Goal: Book appointment/travel/reservation

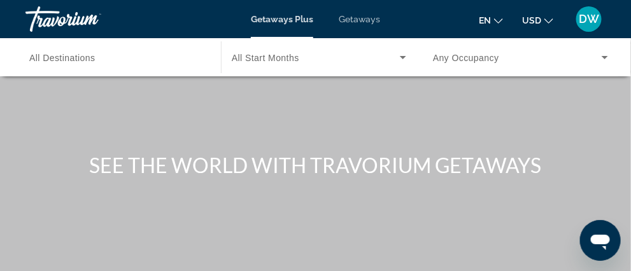
click at [396, 54] on icon "Search widget" at bounding box center [403, 57] width 15 height 15
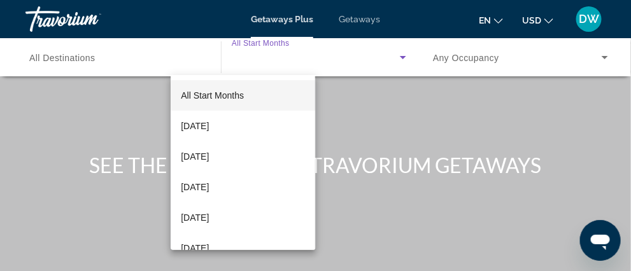
click at [347, 103] on div at bounding box center [315, 135] width 631 height 271
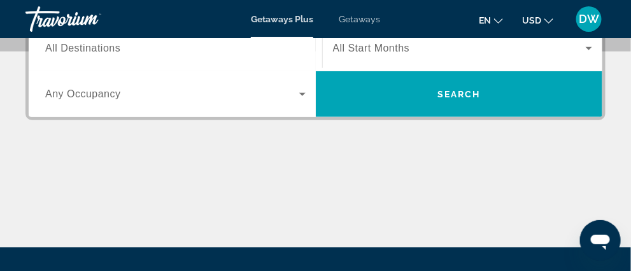
scroll to position [191, 0]
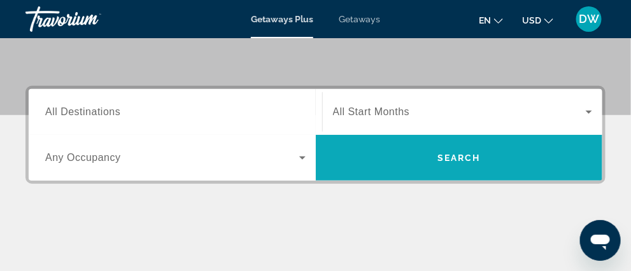
click at [453, 163] on span "Search" at bounding box center [459, 158] width 43 height 10
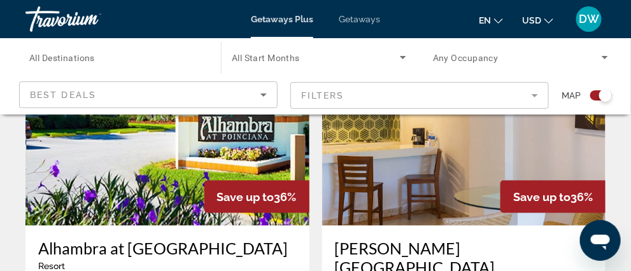
scroll to position [2488, 0]
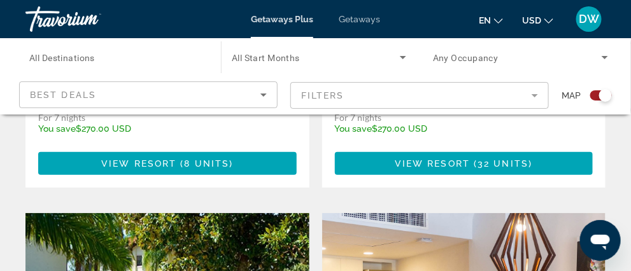
click at [508, 98] on mat-form-field "Filters" at bounding box center [420, 95] width 259 height 27
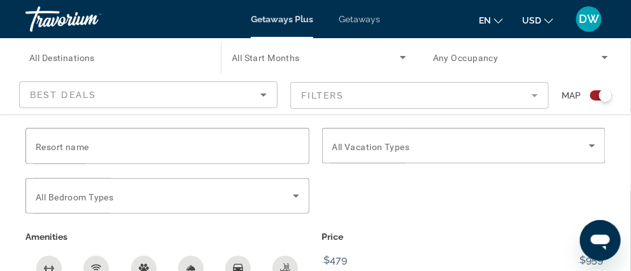
click at [510, 99] on mat-form-field "Filters" at bounding box center [420, 95] width 259 height 27
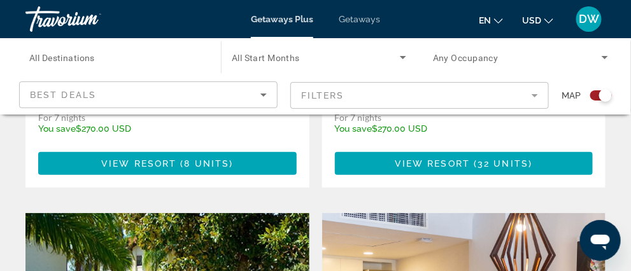
click at [260, 98] on icon "Sort by" at bounding box center [263, 94] width 15 height 15
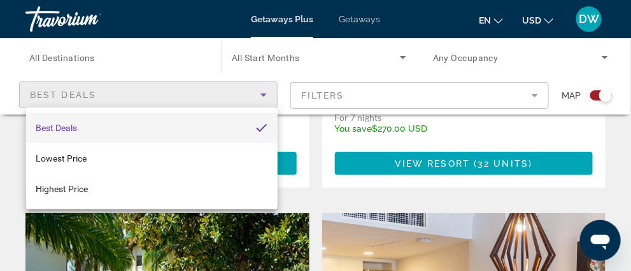
click at [322, 71] on div at bounding box center [315, 135] width 631 height 271
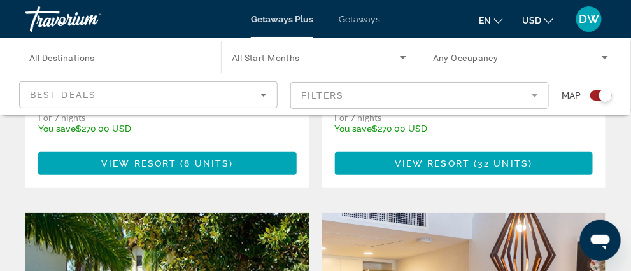
click at [400, 58] on icon "Search widget" at bounding box center [403, 57] width 6 height 3
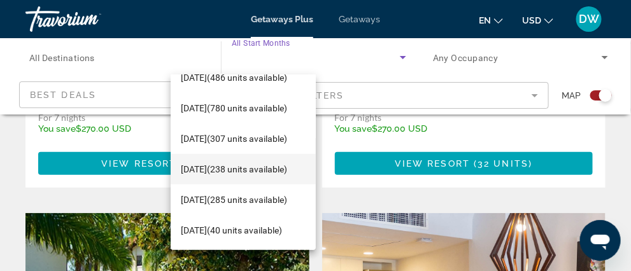
scroll to position [255, 0]
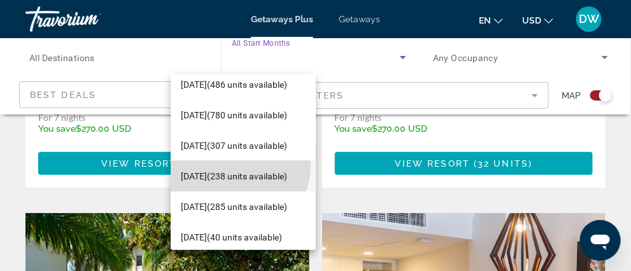
click at [230, 169] on span "[DATE] (238 units available)" at bounding box center [234, 176] width 106 height 15
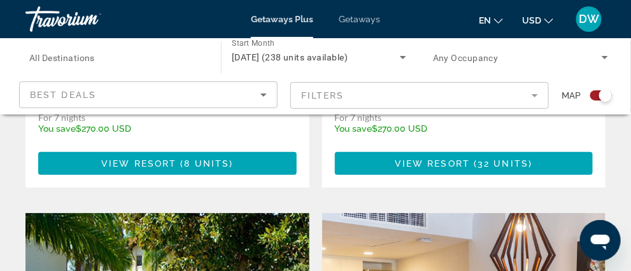
click at [0, 0] on span "Search widget" at bounding box center [0, 0] width 0 height 0
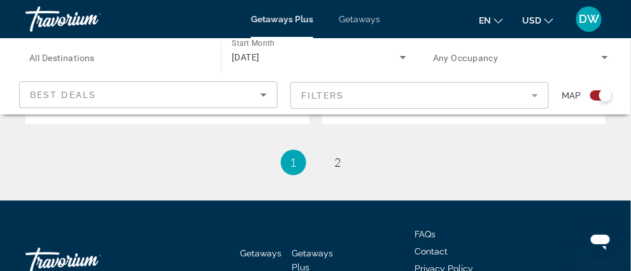
scroll to position [2994, 0]
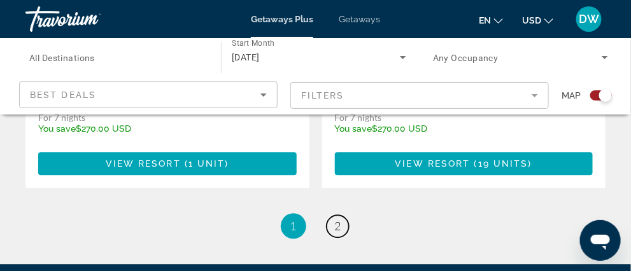
click at [338, 221] on span "2" at bounding box center [338, 226] width 6 height 14
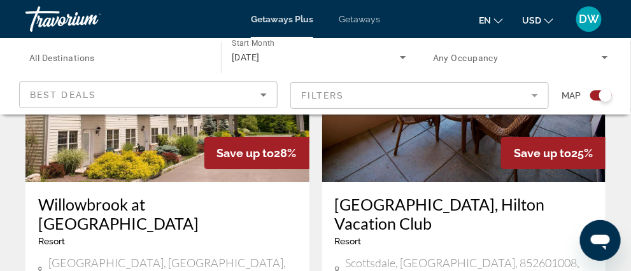
scroll to position [998, 0]
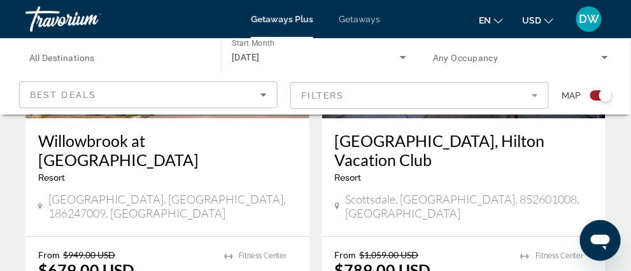
click at [149, 169] on h3 "Willowbrook at [GEOGRAPHIC_DATA]" at bounding box center [167, 150] width 259 height 38
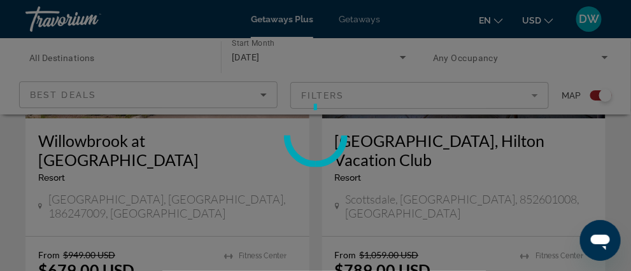
click at [149, 234] on div at bounding box center [315, 135] width 631 height 271
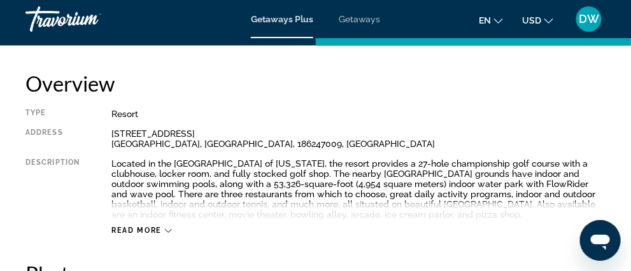
scroll to position [573, 0]
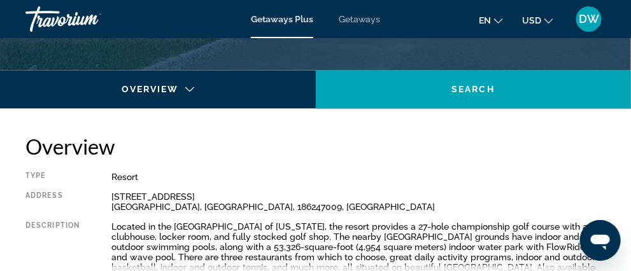
click at [198, 90] on span "Rooms" at bounding box center [178, 95] width 40 height 10
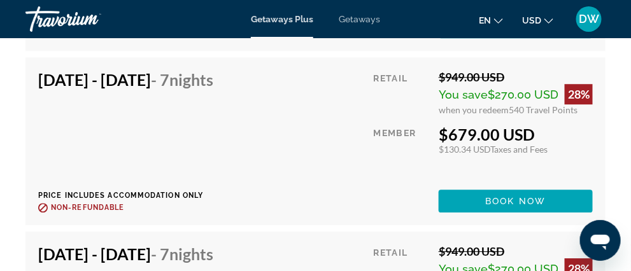
scroll to position [3059, 0]
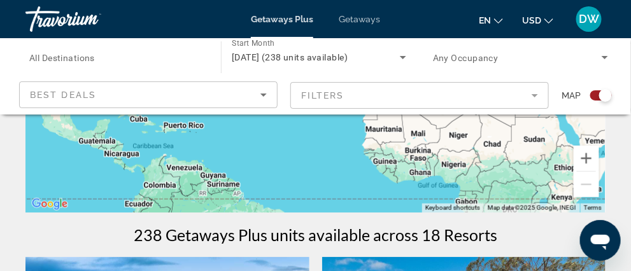
scroll to position [106, 0]
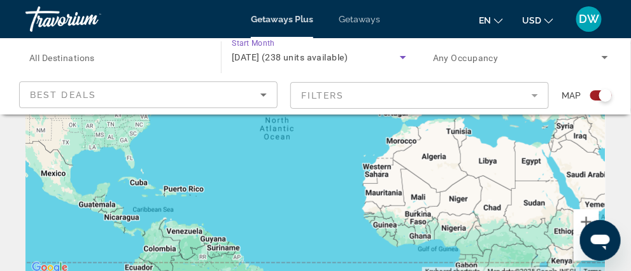
click at [396, 57] on icon "Search widget" at bounding box center [403, 57] width 15 height 15
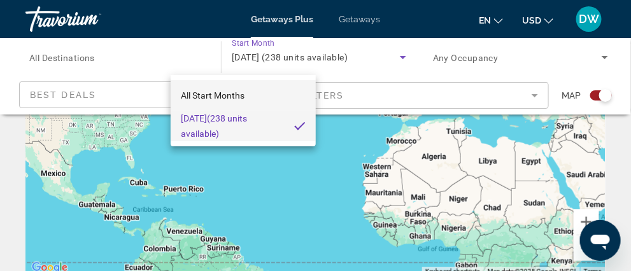
click at [244, 98] on span "All Start Months" at bounding box center [213, 95] width 64 height 10
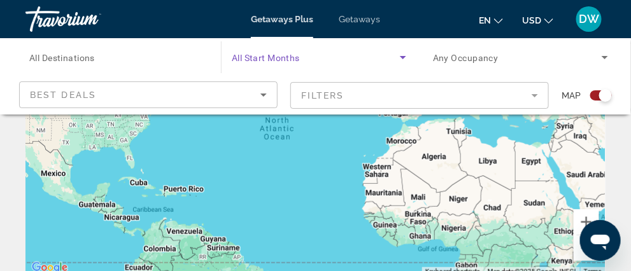
click at [396, 57] on icon "Search widget" at bounding box center [403, 57] width 15 height 15
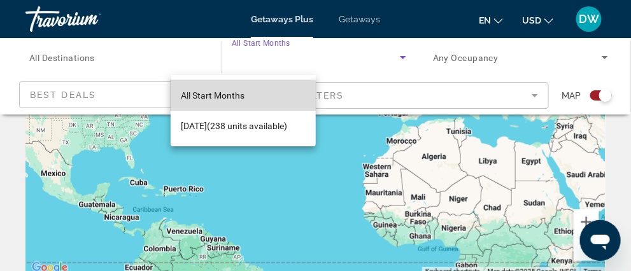
click at [210, 97] on span "All Start Months" at bounding box center [213, 95] width 64 height 10
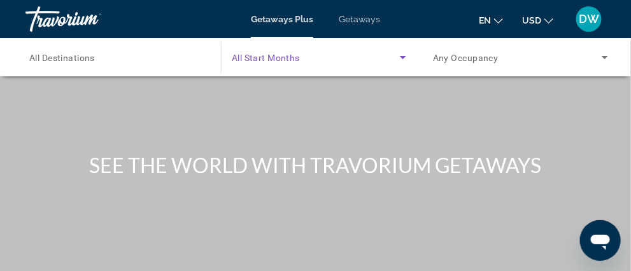
click at [396, 53] on icon "Search widget" at bounding box center [403, 57] width 15 height 15
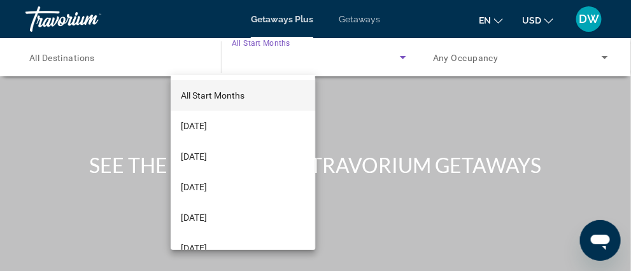
click at [454, 55] on div at bounding box center [315, 135] width 631 height 271
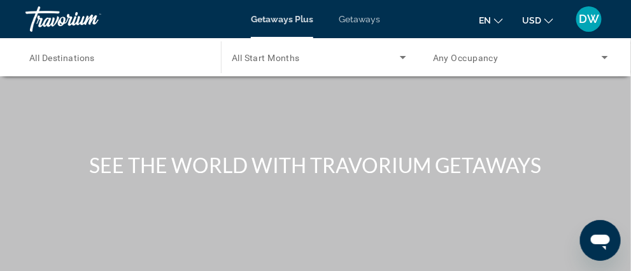
click at [598, 55] on icon "Search widget" at bounding box center [605, 57] width 15 height 15
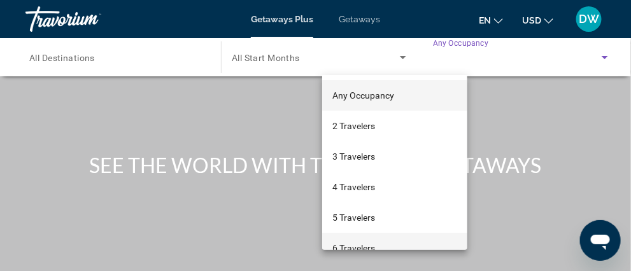
click at [349, 243] on span "6 Travelers" at bounding box center [354, 248] width 43 height 15
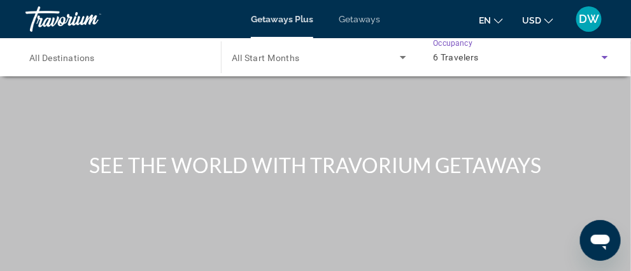
click at [598, 55] on icon "Search widget" at bounding box center [605, 57] width 15 height 15
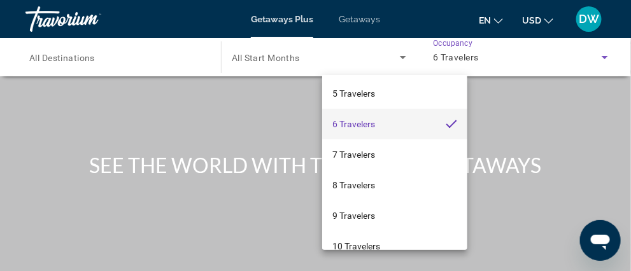
scroll to position [140, 0]
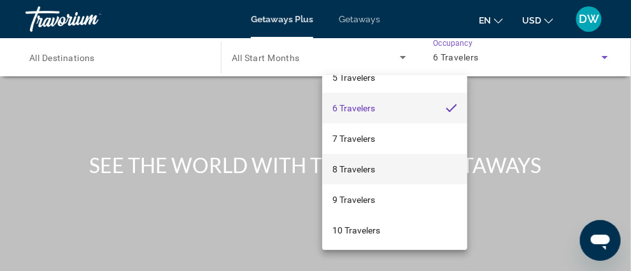
click at [422, 173] on mat-option "8 Travelers" at bounding box center [394, 169] width 145 height 31
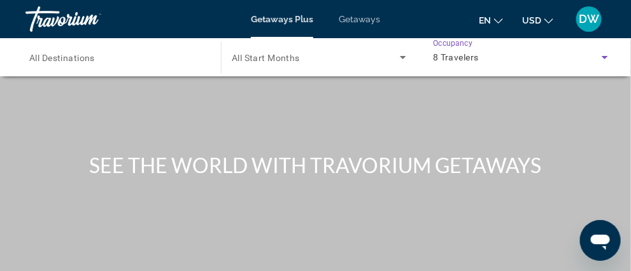
click at [598, 52] on icon "Search widget" at bounding box center [605, 57] width 15 height 15
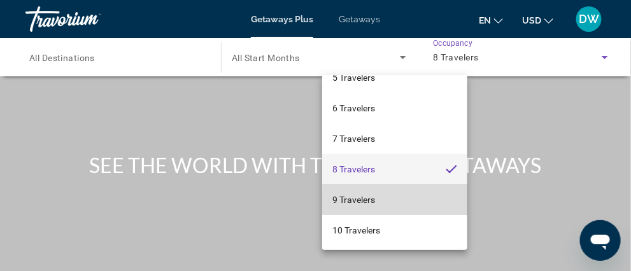
click at [449, 203] on mat-option "9 Travelers" at bounding box center [394, 200] width 145 height 31
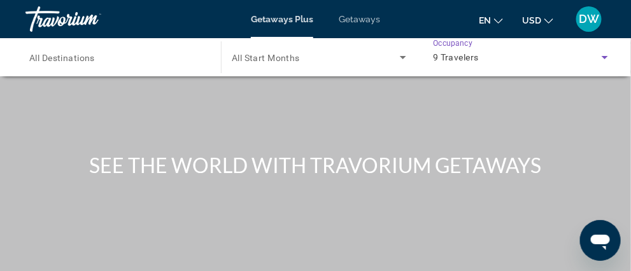
click at [232, 57] on span "All Start Months" at bounding box center [266, 58] width 68 height 10
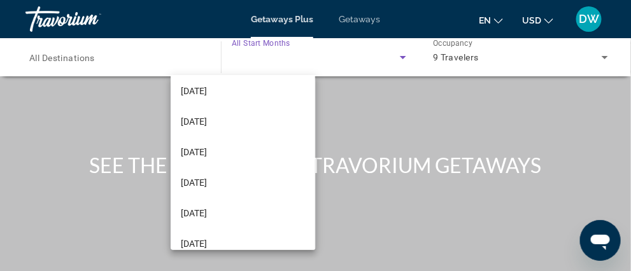
scroll to position [263, 0]
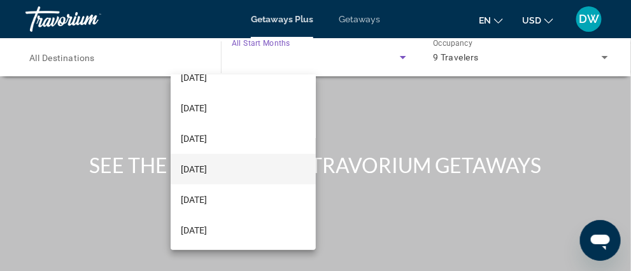
click at [205, 169] on span "[DATE]" at bounding box center [194, 169] width 26 height 15
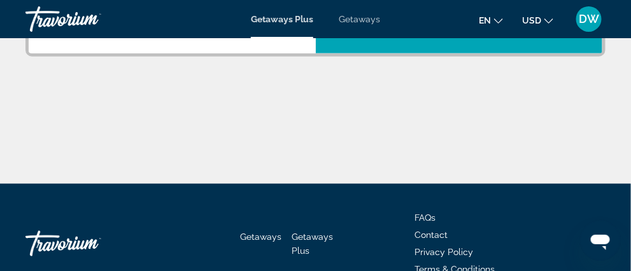
scroll to position [254, 0]
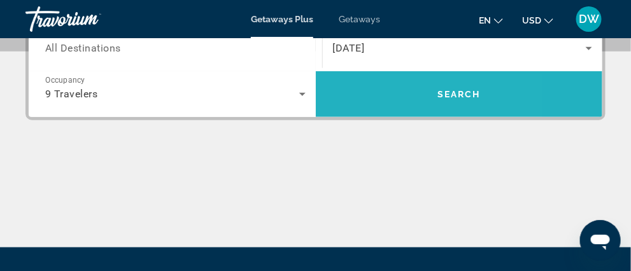
click at [411, 110] on span "Search widget" at bounding box center [459, 94] width 287 height 31
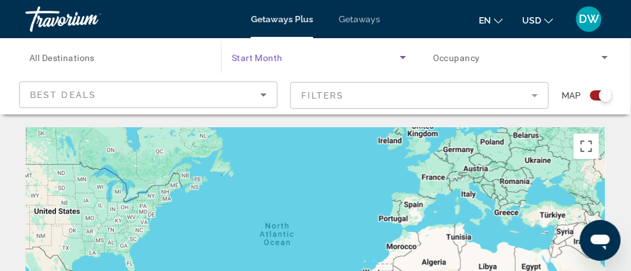
click at [396, 60] on icon "Search widget" at bounding box center [403, 57] width 15 height 15
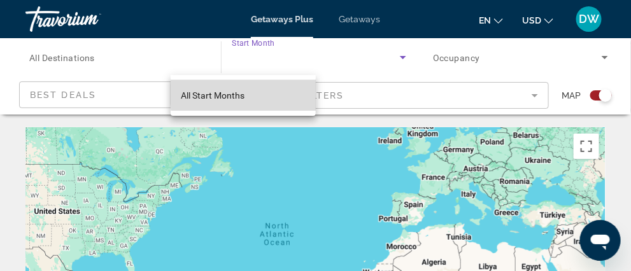
click at [249, 96] on mat-option "All Start Months" at bounding box center [243, 95] width 145 height 31
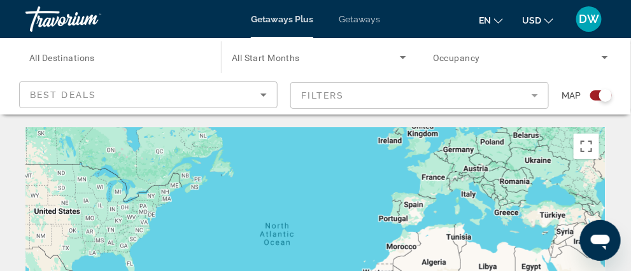
click at [0, 0] on span "Search widget" at bounding box center [0, 0] width 0 height 0
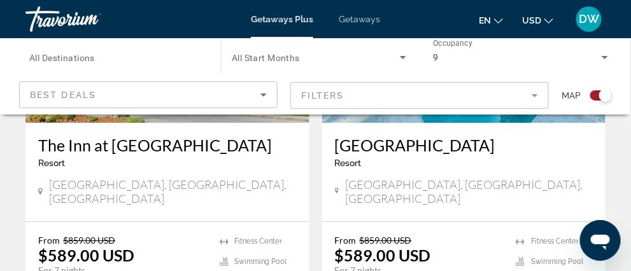
scroll to position [1019, 0]
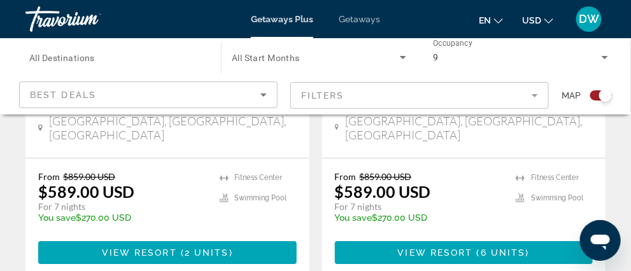
click at [408, 91] on h3 "[GEOGRAPHIC_DATA]" at bounding box center [464, 81] width 259 height 19
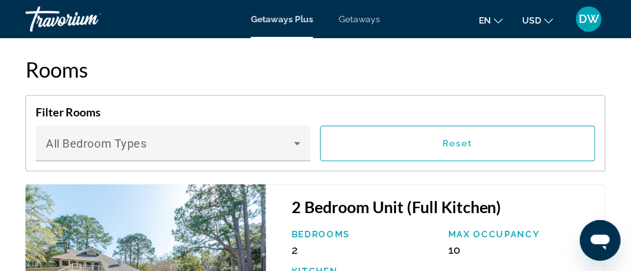
scroll to position [2974, 0]
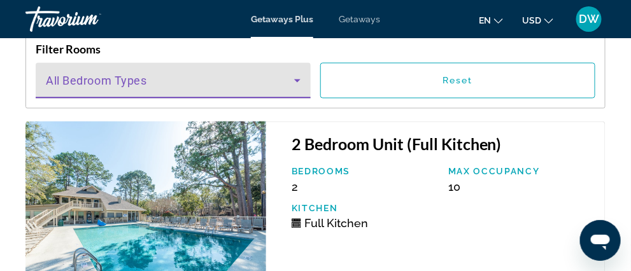
click at [194, 92] on span "Main content" at bounding box center [170, 85] width 248 height 15
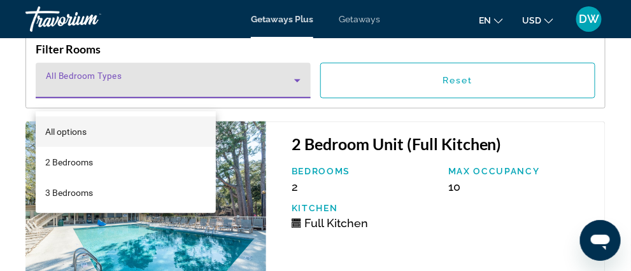
click at [248, 150] on div at bounding box center [315, 135] width 631 height 271
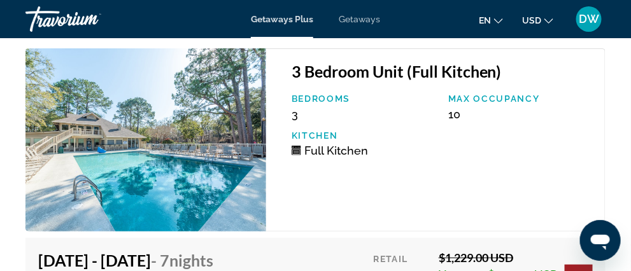
scroll to position [3483, 0]
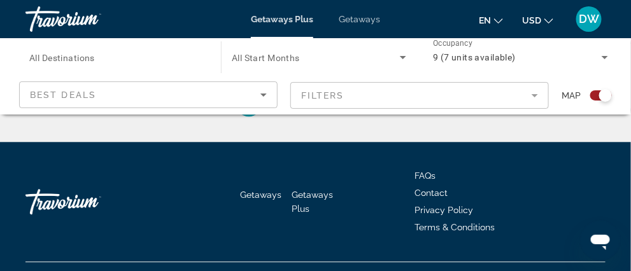
scroll to position [2930, 0]
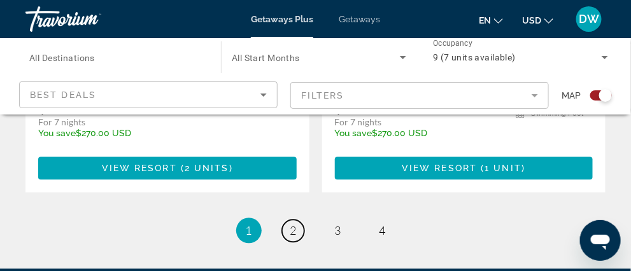
click at [289, 231] on link "page 2" at bounding box center [293, 231] width 22 height 22
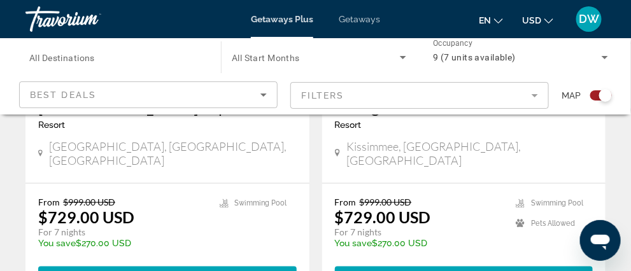
scroll to position [1529, 0]
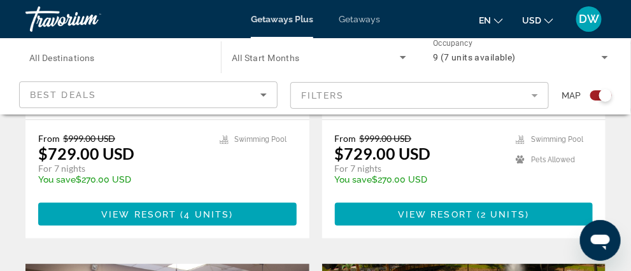
click at [384, 53] on h3 "Westgate Vacation Villas" at bounding box center [464, 43] width 259 height 19
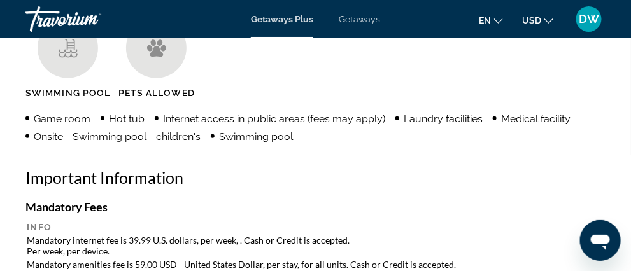
scroll to position [1401, 0]
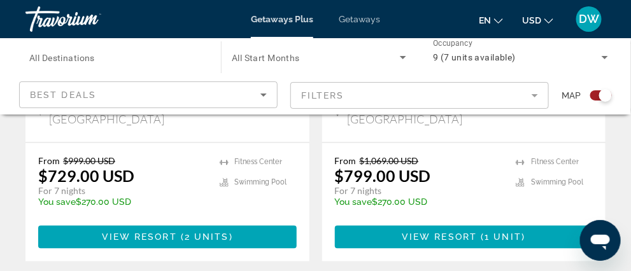
scroll to position [2994, 0]
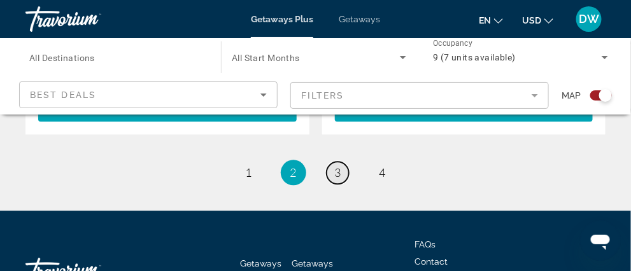
click at [336, 166] on span "3" at bounding box center [338, 173] width 6 height 14
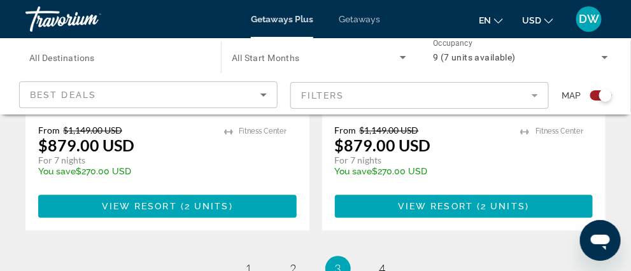
scroll to position [2994, 0]
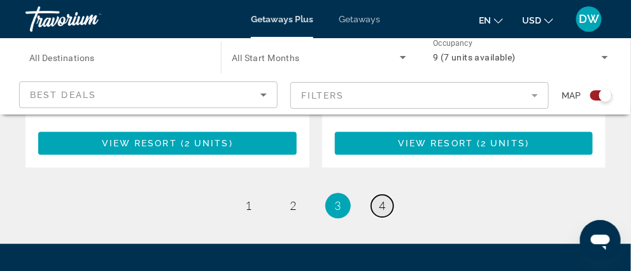
click at [380, 199] on span "4" at bounding box center [383, 206] width 6 height 14
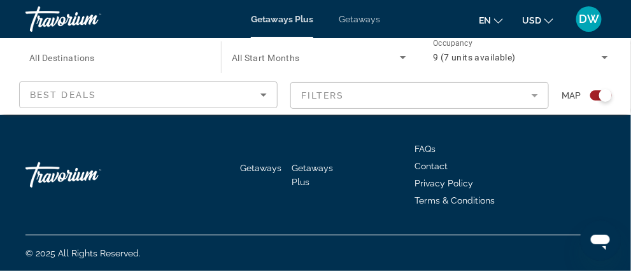
scroll to position [1374, 0]
